Goal: Task Accomplishment & Management: Manage account settings

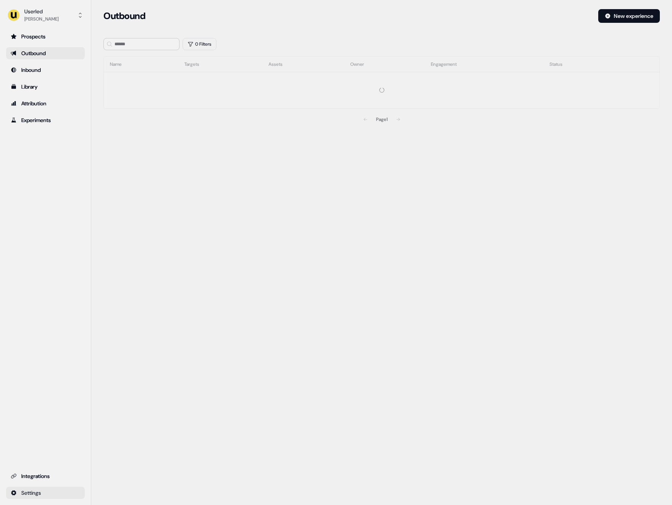
click at [70, 495] on html "For the best experience switch devices to a bigger screen. Go to [DOMAIN_NAME] …" at bounding box center [336, 252] width 672 height 505
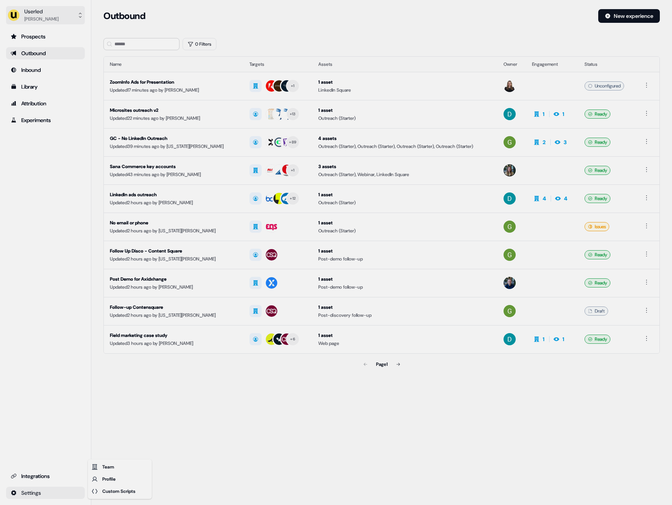
click at [48, 17] on html "For the best experience switch devices to a bigger screen. Go to [DOMAIN_NAME] …" at bounding box center [336, 252] width 672 height 505
click at [53, 22] on button "Userled [PERSON_NAME]" at bounding box center [45, 15] width 79 height 18
click at [59, 35] on div "Impersonate (Admin)" at bounding box center [45, 36] width 72 height 14
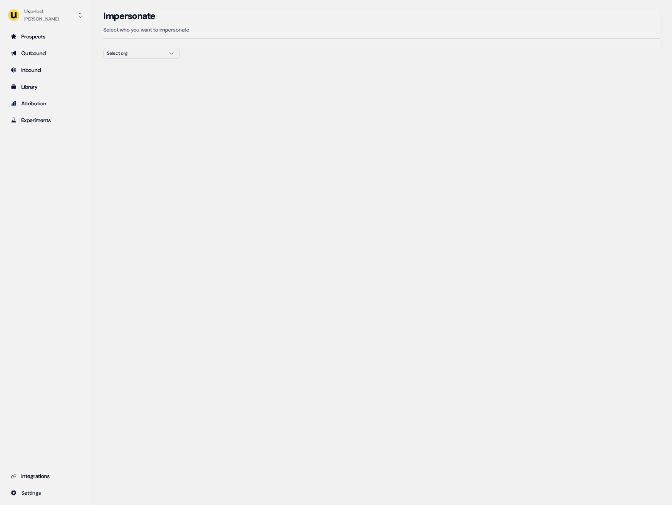
click at [149, 57] on button "Select org" at bounding box center [141, 53] width 76 height 11
click at [149, 56] on div "Select org" at bounding box center [135, 53] width 57 height 8
drag, startPoint x: 149, startPoint y: 56, endPoint x: 150, endPoint y: 60, distance: 4.0
click at [150, 60] on section "Loading... Impersonate Select who you want to impersonate Select org" at bounding box center [381, 47] width 580 height 77
click at [151, 53] on div "Select org" at bounding box center [135, 53] width 57 height 8
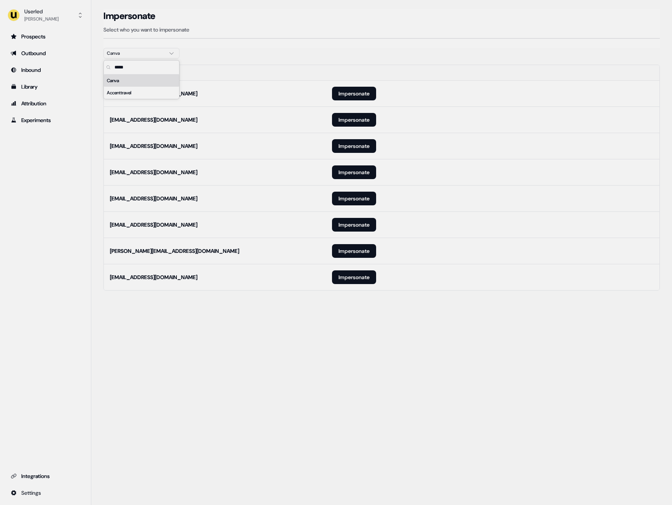
type input "*****"
click at [250, 300] on section "Loading... Impersonate Select who you want to impersonate Canva Email [EMAIL_AD…" at bounding box center [381, 160] width 580 height 303
click at [368, 279] on button "Impersonate" at bounding box center [354, 277] width 44 height 14
